Goal: Find specific fact

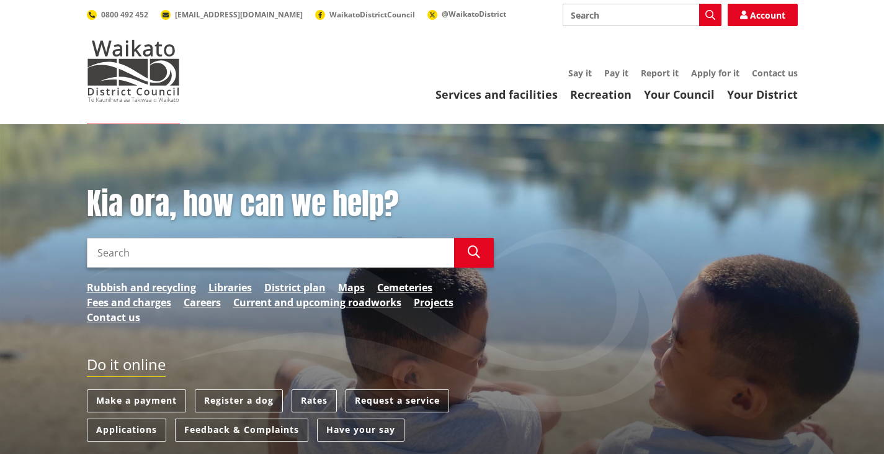
click at [148, 262] on input "Search" at bounding box center [270, 253] width 367 height 30
type input "rating database"
click at [482, 256] on button "Search" at bounding box center [474, 253] width 40 height 30
click at [470, 251] on icon "button" at bounding box center [474, 252] width 12 height 12
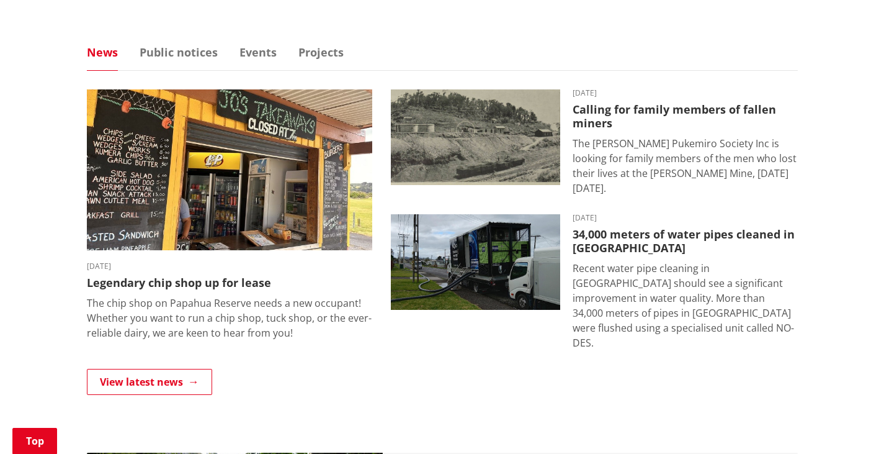
scroll to position [798, 0]
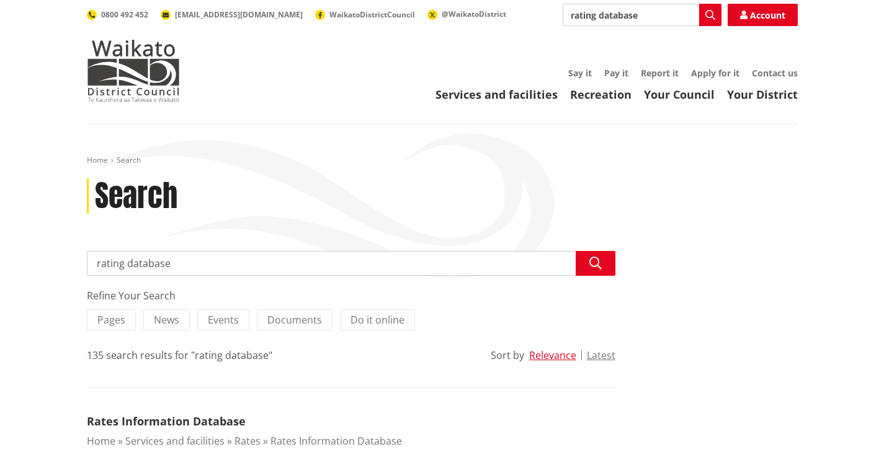
click at [196, 270] on input "rating database" at bounding box center [351, 263] width 529 height 25
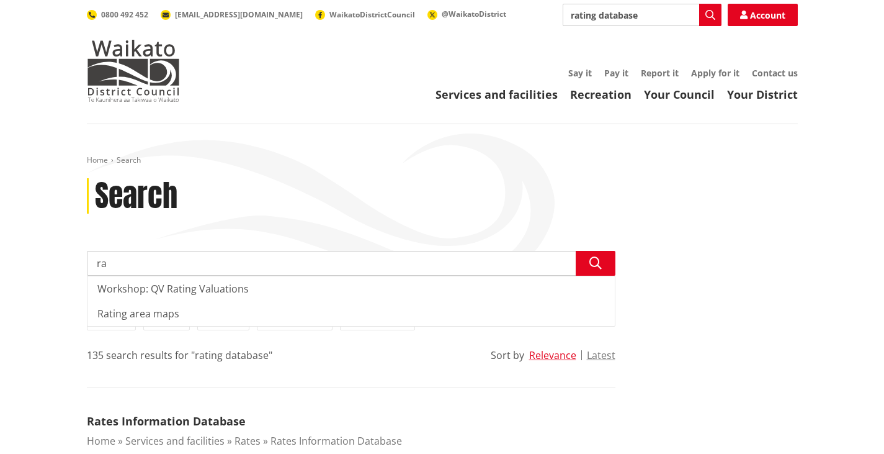
type input "r"
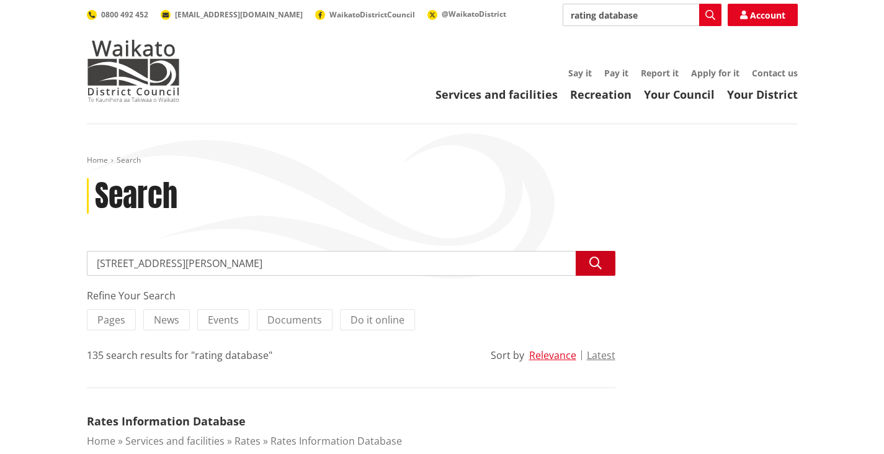
type input "[STREET_ADDRESS][PERSON_NAME]"
click at [596, 266] on icon "button" at bounding box center [596, 263] width 12 height 12
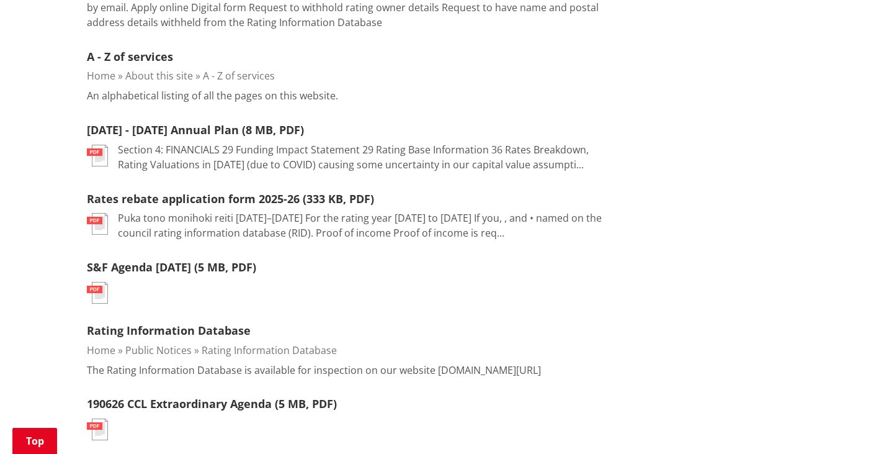
scroll to position [607, 0]
